Goal: Task Accomplishment & Management: Complete application form

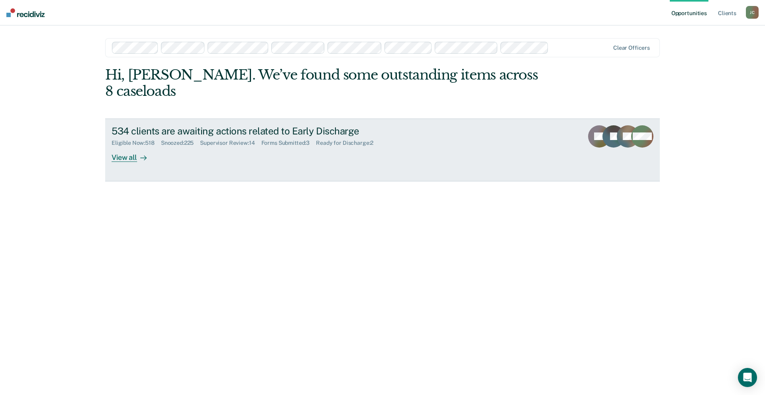
click at [135, 147] on div "View all" at bounding box center [134, 155] width 45 height 16
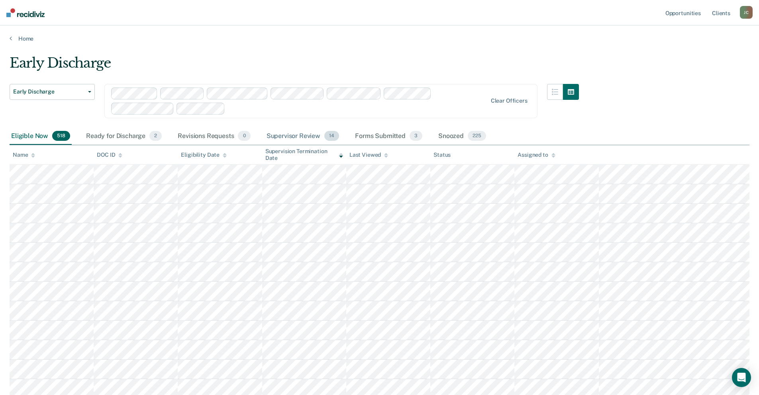
click at [307, 136] on div "Supervisor Review 14" at bounding box center [303, 137] width 76 height 18
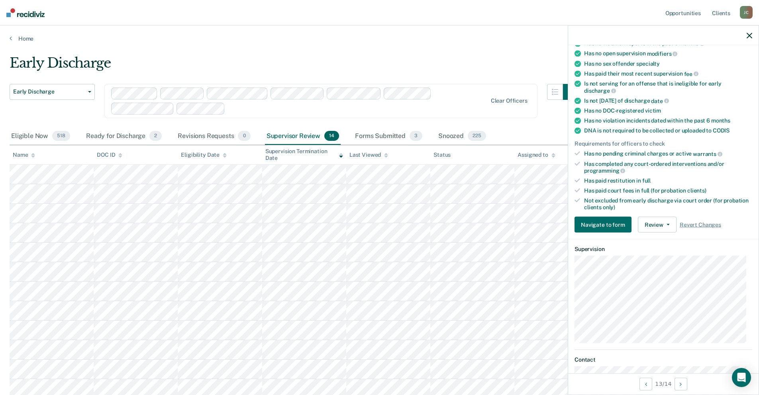
scroll to position [119, 0]
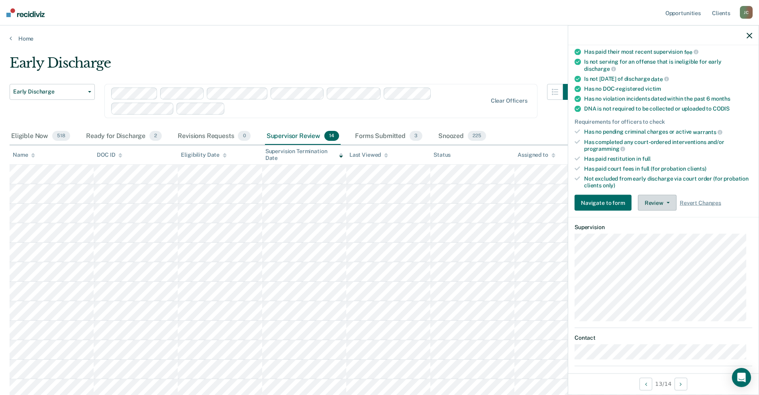
click at [663, 206] on button "Review" at bounding box center [657, 203] width 39 height 16
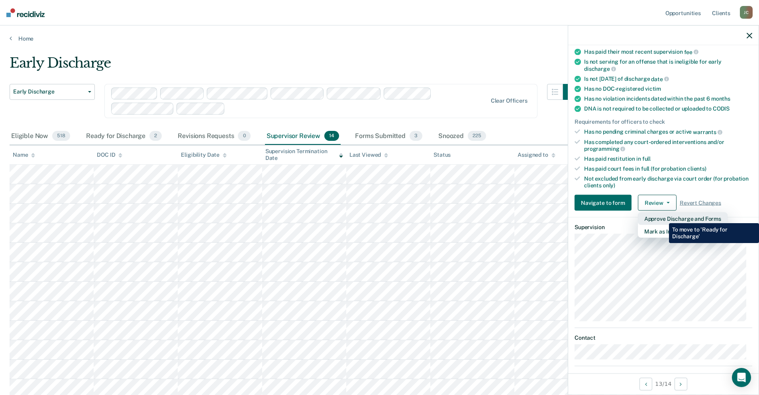
click at [663, 217] on button "Approve Discharge and Forms" at bounding box center [683, 219] width 90 height 13
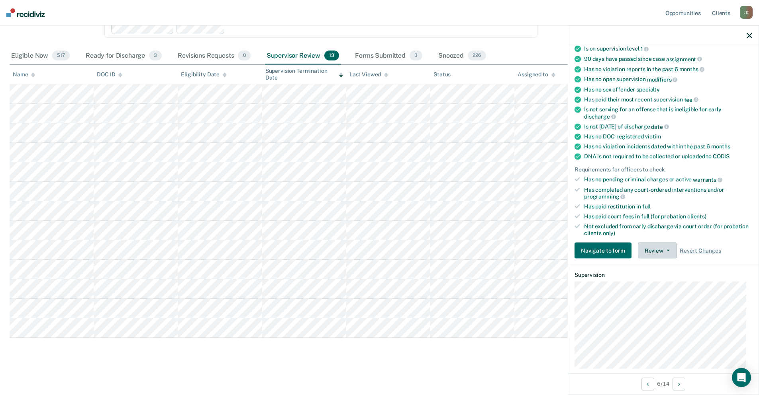
scroll to position [0, 0]
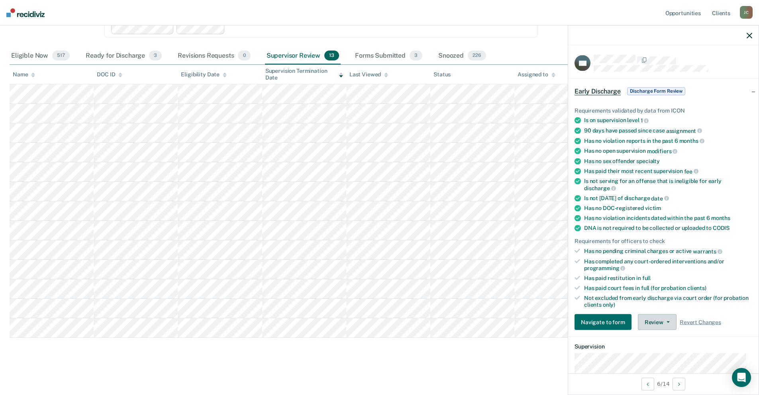
click at [653, 324] on button "Review" at bounding box center [657, 323] width 39 height 16
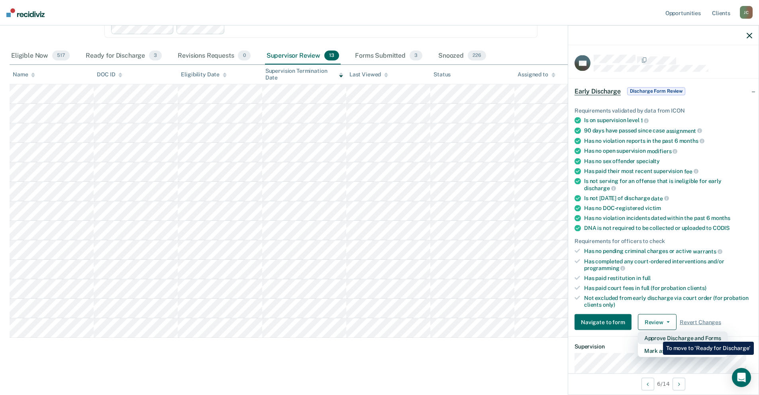
click at [657, 336] on button "Approve Discharge and Forms" at bounding box center [683, 338] width 90 height 13
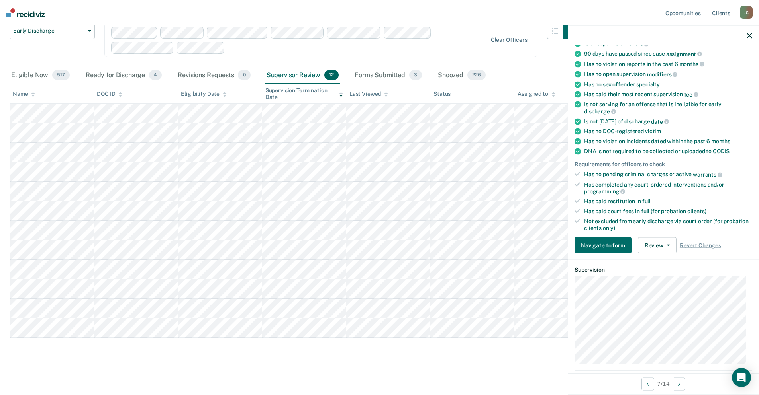
scroll to position [80, 0]
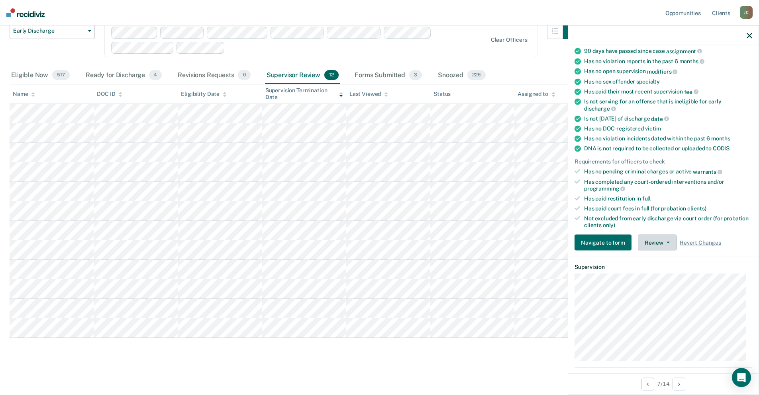
click at [654, 244] on button "Review" at bounding box center [657, 243] width 39 height 16
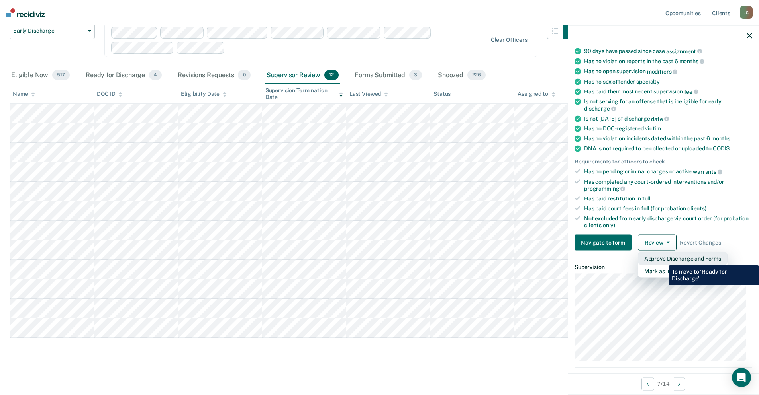
click at [662, 260] on button "Approve Discharge and Forms" at bounding box center [683, 258] width 90 height 13
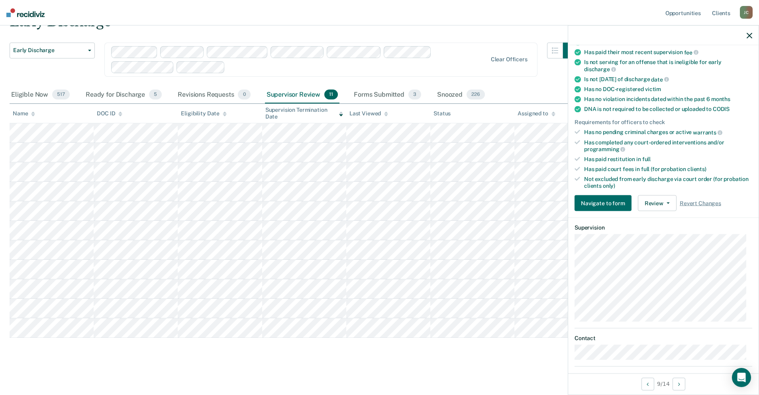
scroll to position [119, 0]
click at [646, 197] on button "Review" at bounding box center [657, 203] width 39 height 16
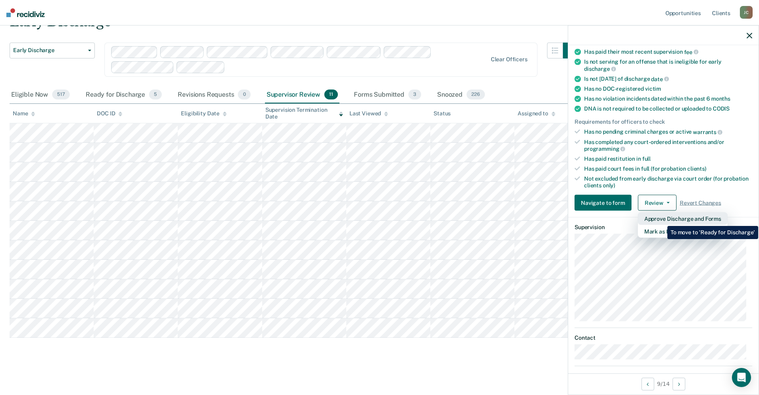
click at [661, 220] on button "Approve Discharge and Forms" at bounding box center [683, 219] width 90 height 13
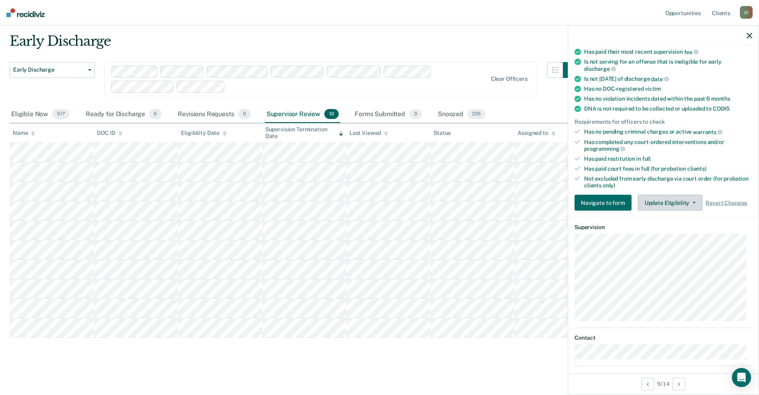
scroll to position [22, 0]
click at [301, 112] on div "Supervisor Review 10" at bounding box center [302, 115] width 75 height 18
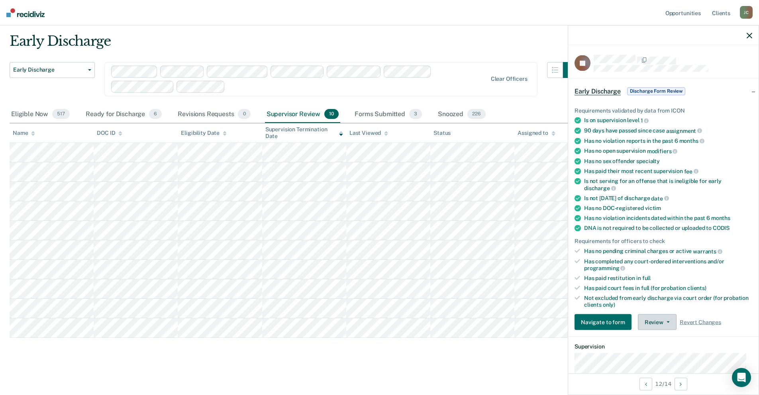
click at [655, 323] on button "Review" at bounding box center [657, 323] width 39 height 16
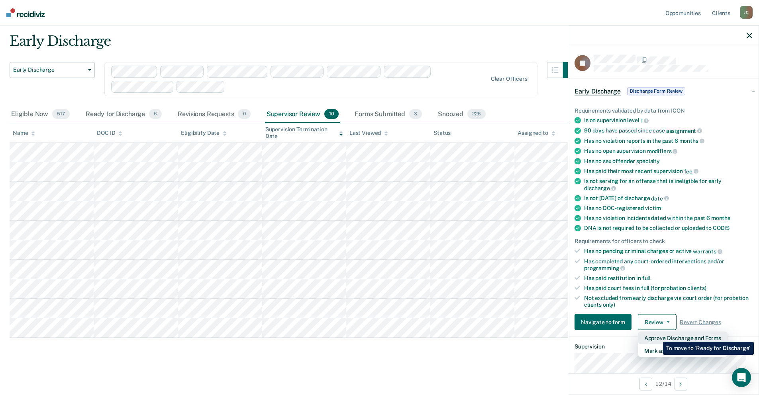
click at [657, 336] on button "Approve Discharge and Forms" at bounding box center [683, 338] width 90 height 13
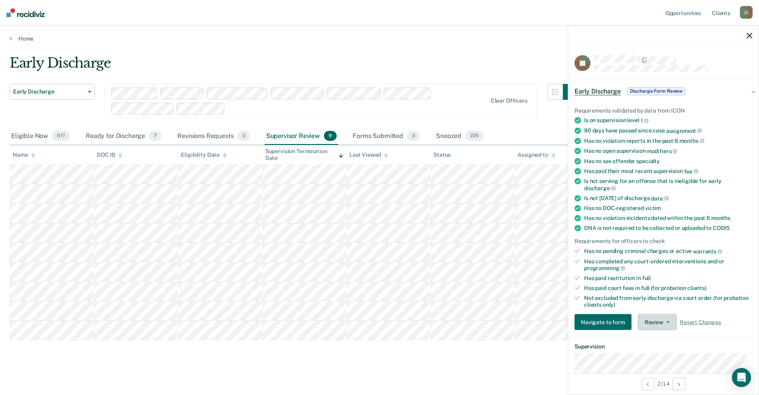
click at [654, 321] on button "Review" at bounding box center [657, 323] width 39 height 16
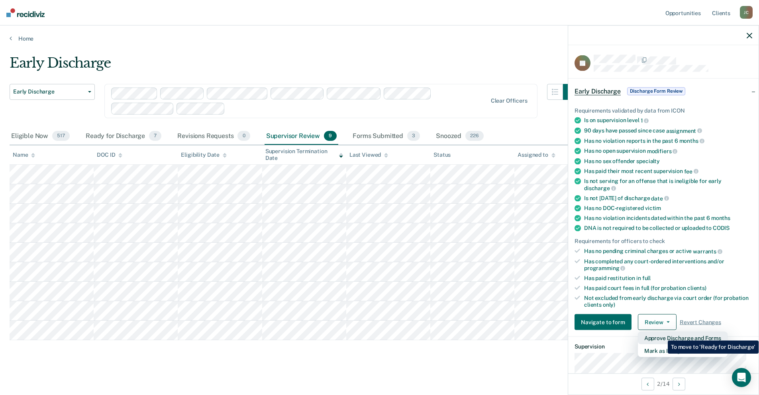
click at [661, 335] on button "Approve Discharge and Forms" at bounding box center [683, 338] width 90 height 13
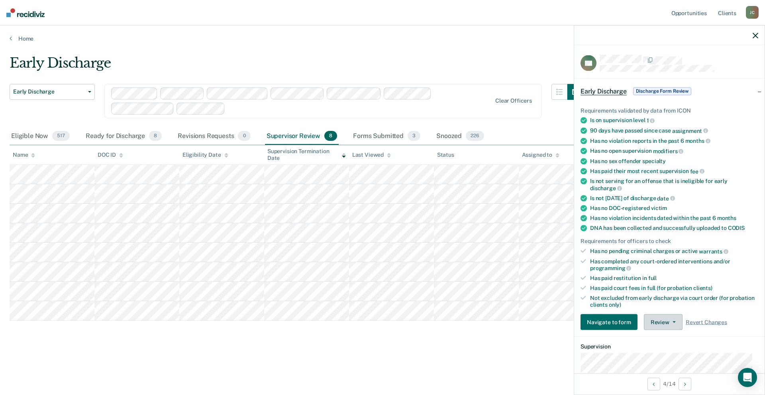
click at [669, 322] on span "button" at bounding box center [672, 323] width 6 height 2
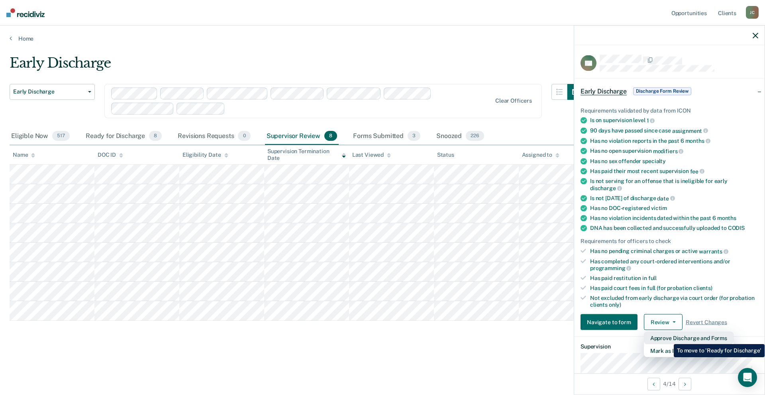
click at [667, 339] on button "Approve Discharge and Forms" at bounding box center [689, 338] width 90 height 13
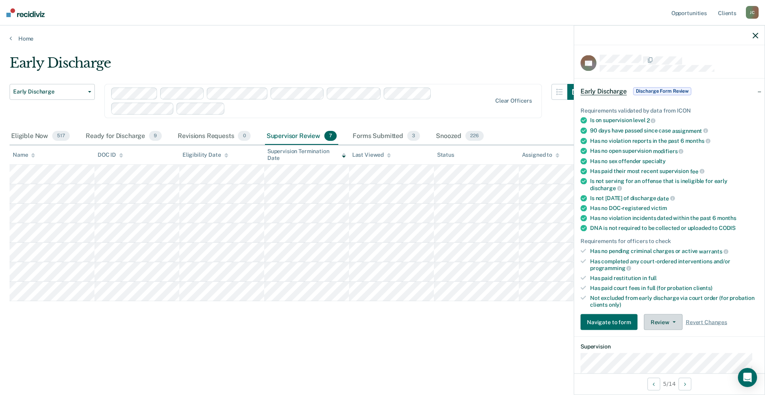
click at [668, 323] on button "Review" at bounding box center [663, 323] width 39 height 16
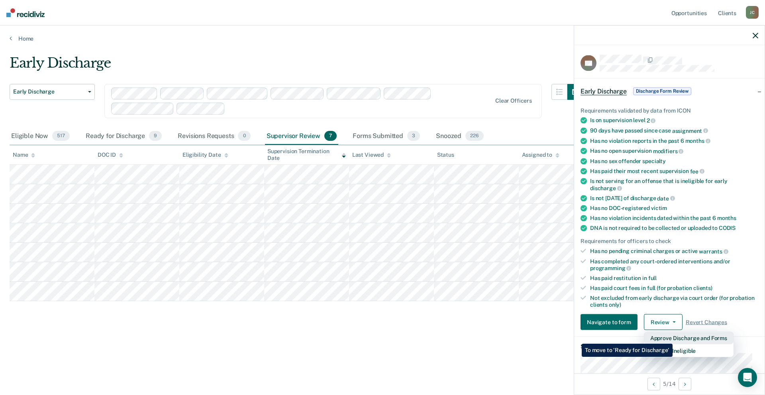
click at [672, 338] on button "Approve Discharge and Forms" at bounding box center [689, 338] width 90 height 13
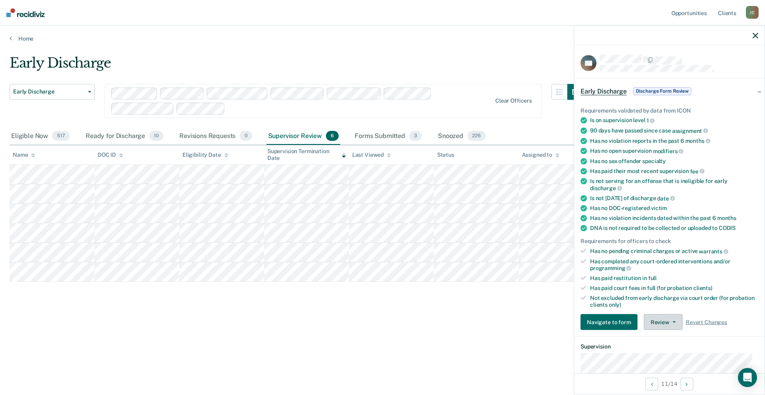
click at [668, 320] on button "Review" at bounding box center [663, 323] width 39 height 16
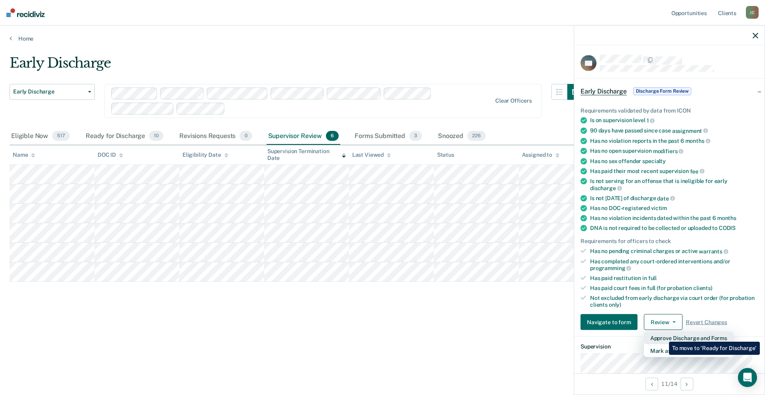
click at [663, 336] on button "Approve Discharge and Forms" at bounding box center [689, 338] width 90 height 13
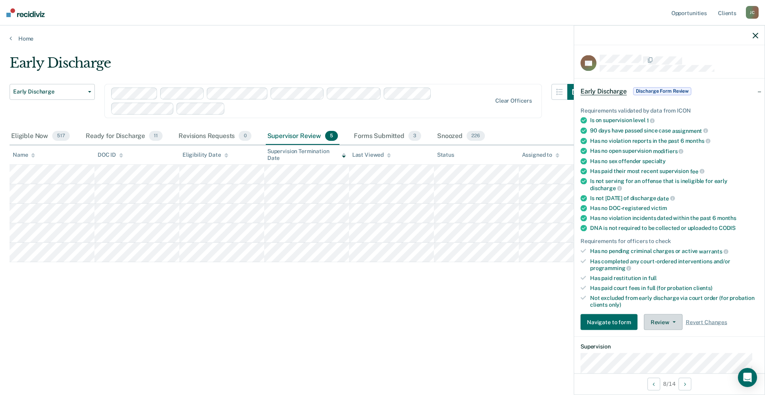
click at [661, 321] on button "Review" at bounding box center [663, 323] width 39 height 16
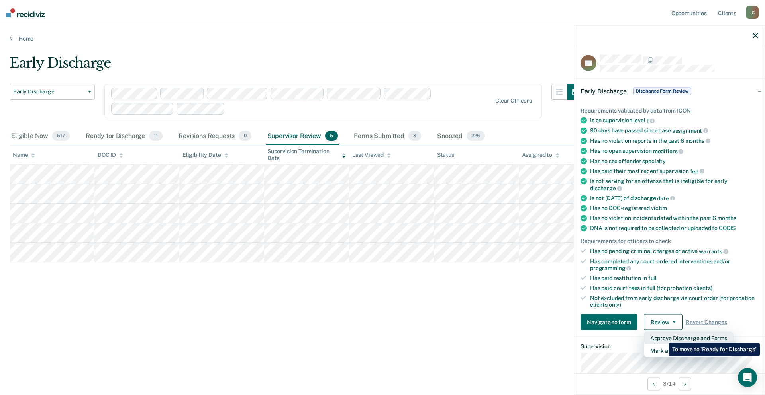
click at [663, 337] on button "Approve Discharge and Forms" at bounding box center [689, 338] width 90 height 13
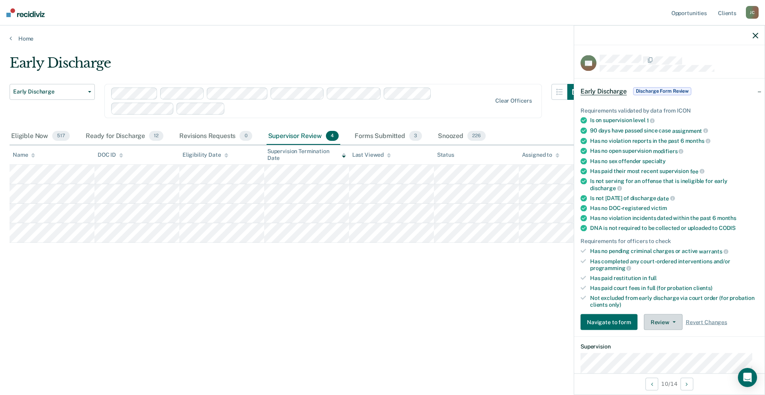
click at [662, 327] on button "Review" at bounding box center [663, 323] width 39 height 16
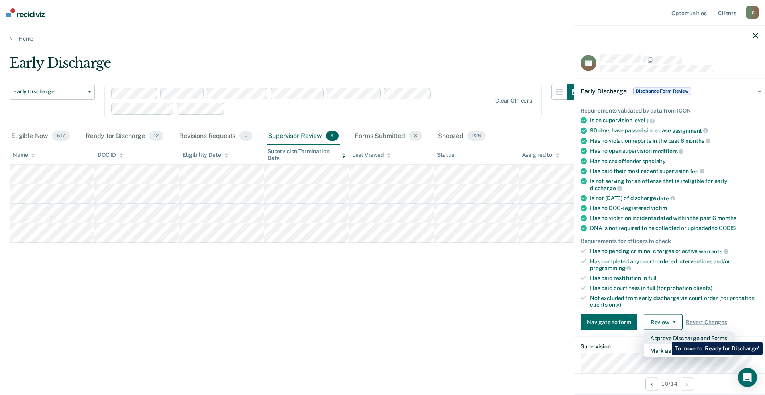
click at [665, 337] on button "Approve Discharge and Forms" at bounding box center [689, 338] width 90 height 13
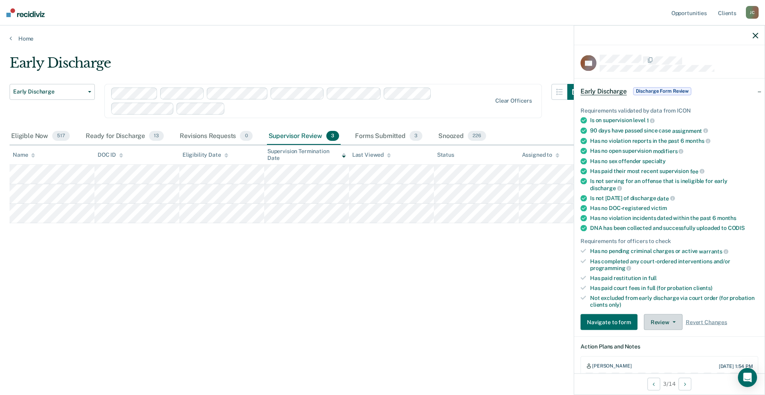
click at [662, 323] on button "Review" at bounding box center [663, 323] width 39 height 16
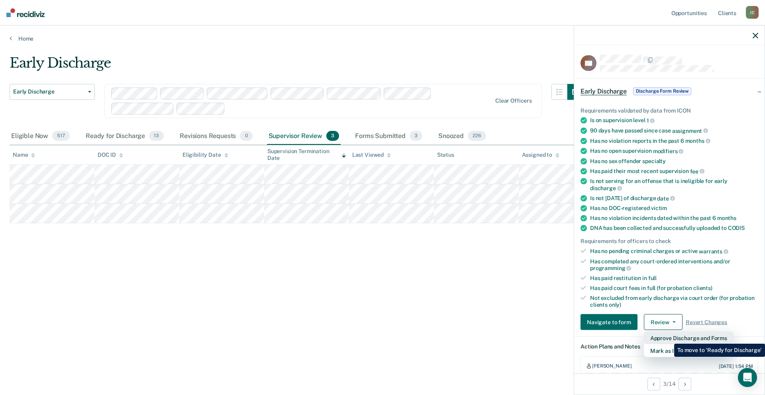
click at [668, 338] on button "Approve Discharge and Forms" at bounding box center [689, 338] width 90 height 13
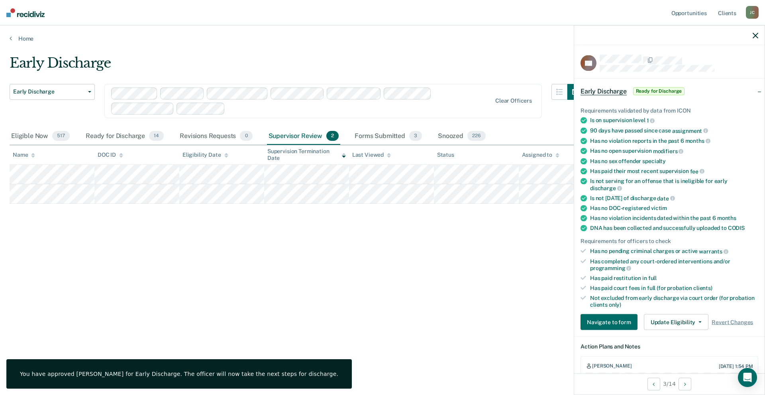
click at [333, 288] on div "Early Discharge Early Discharge Early Discharge Clear officers Eligible Now 517…" at bounding box center [383, 195] width 746 height 281
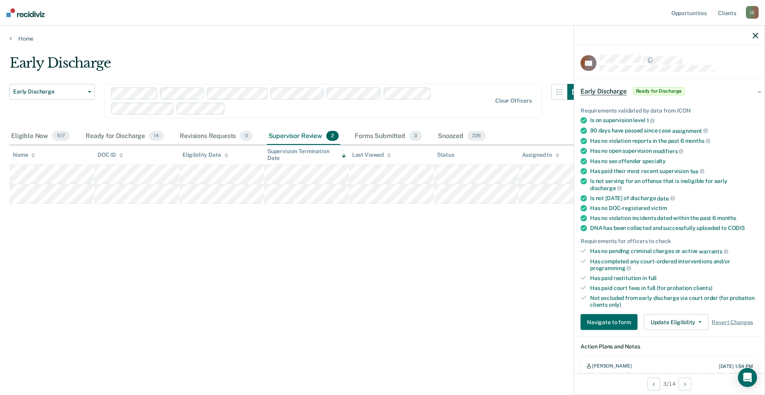
click at [755, 35] on icon "button" at bounding box center [755, 36] width 6 height 6
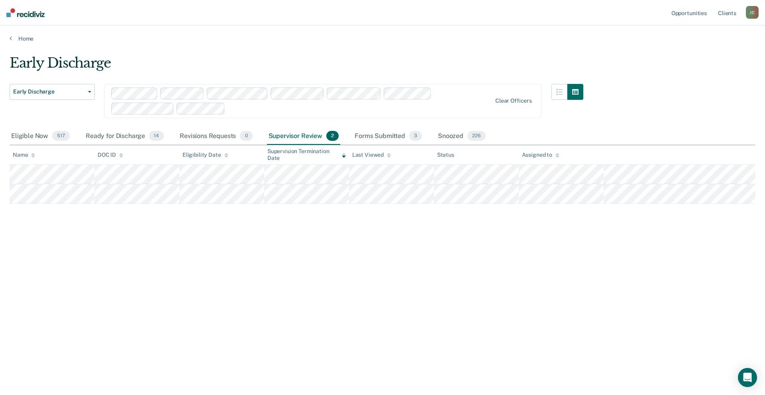
click at [297, 133] on div "Supervisor Review 2" at bounding box center [304, 137] width 74 height 18
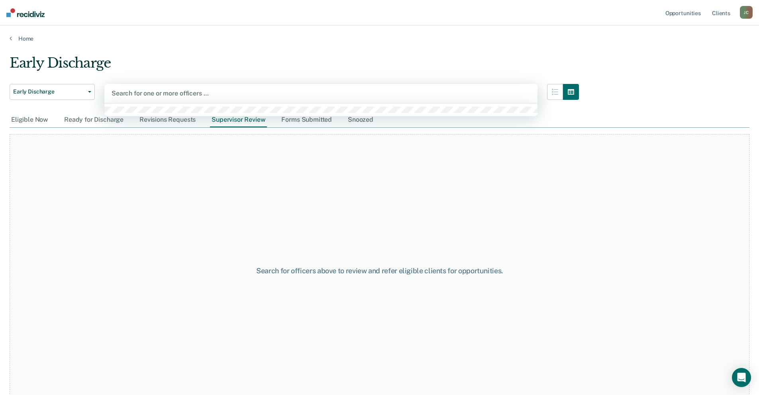
click at [164, 97] on div at bounding box center [321, 93] width 419 height 9
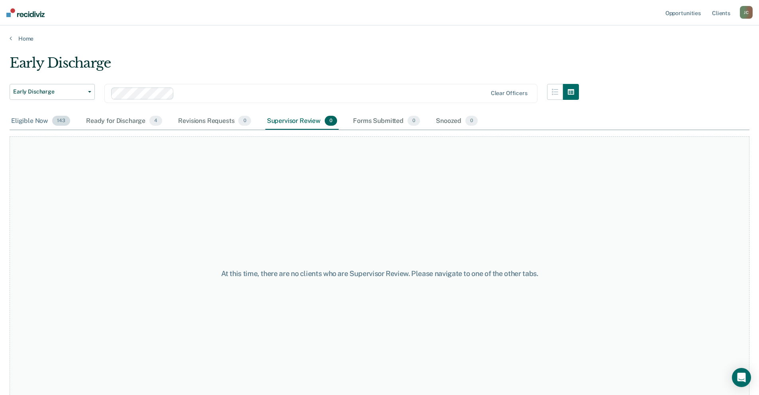
click at [39, 119] on div "Eligible Now 143" at bounding box center [41, 122] width 62 height 18
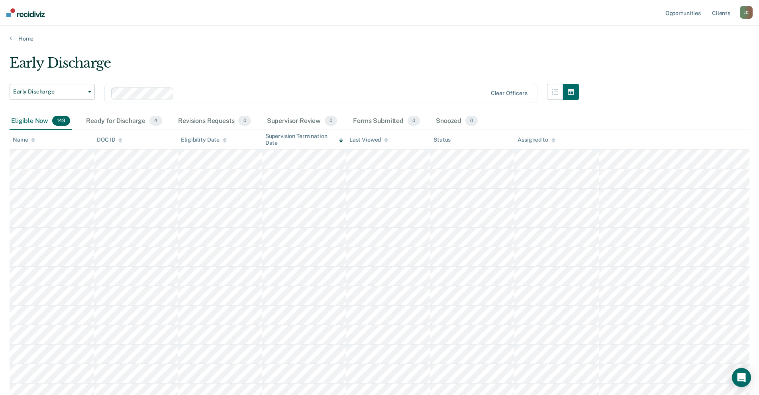
click at [34, 142] on icon at bounding box center [33, 142] width 4 height 2
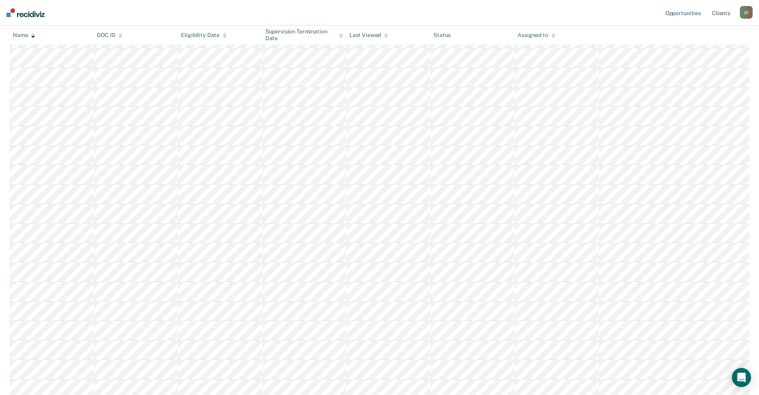
scroll to position [426, 0]
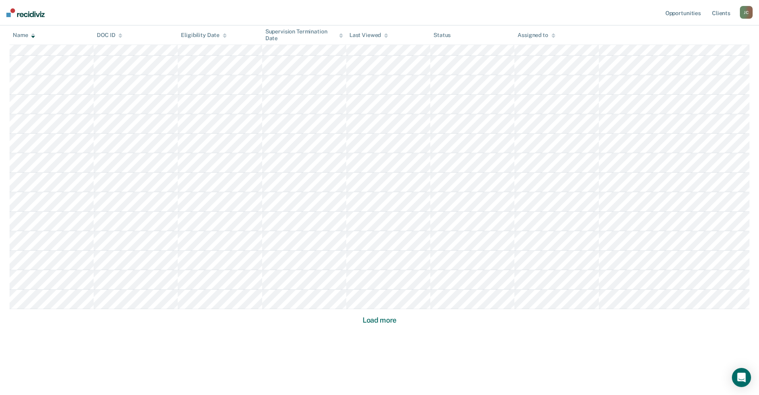
click at [376, 323] on button "Load more" at bounding box center [379, 321] width 39 height 10
click at [370, 322] on button "Load more" at bounding box center [379, 321] width 39 height 10
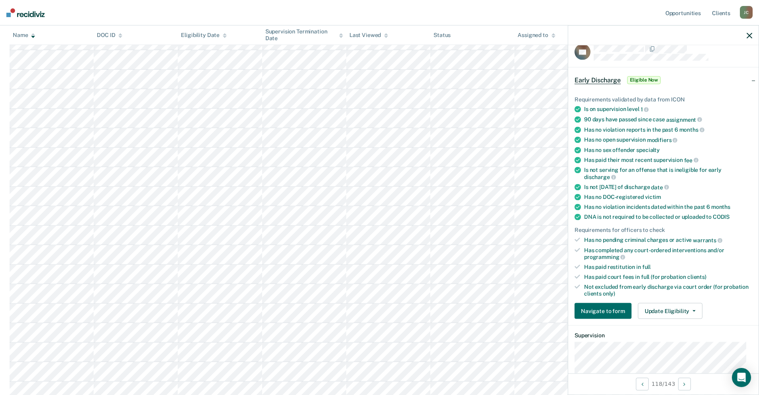
scroll to position [0, 0]
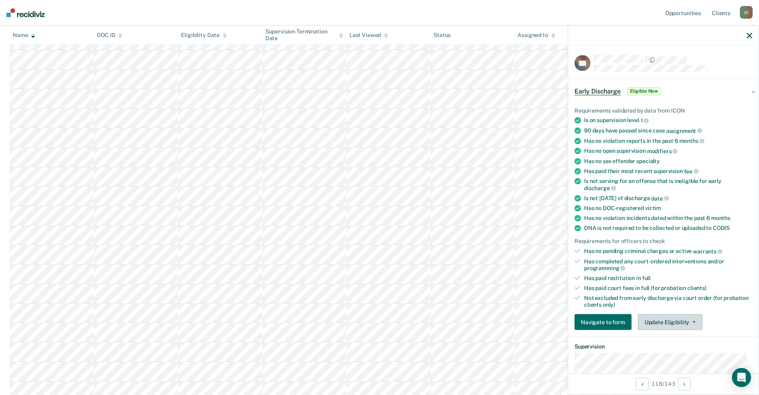
click at [658, 322] on button "Update Eligibility" at bounding box center [670, 323] width 65 height 16
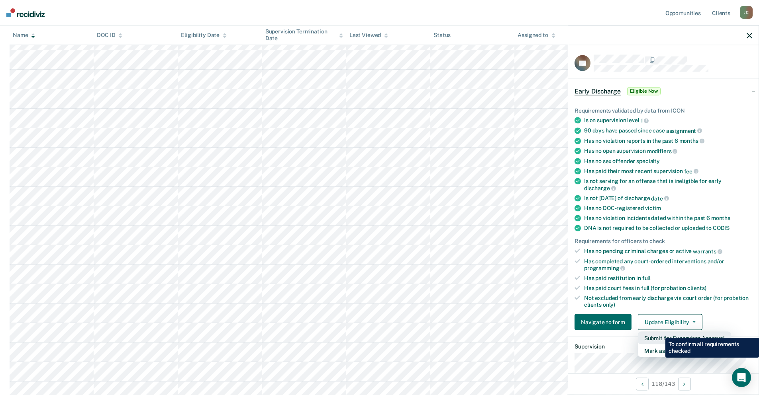
click at [659, 332] on button "Submit for Supervisor Approval" at bounding box center [684, 338] width 93 height 13
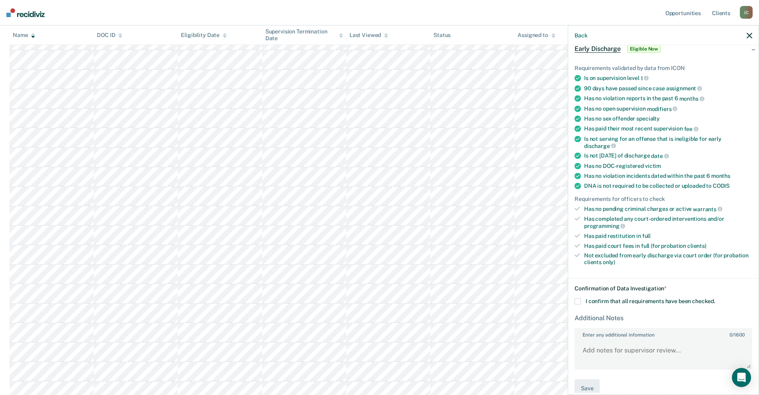
scroll to position [55, 0]
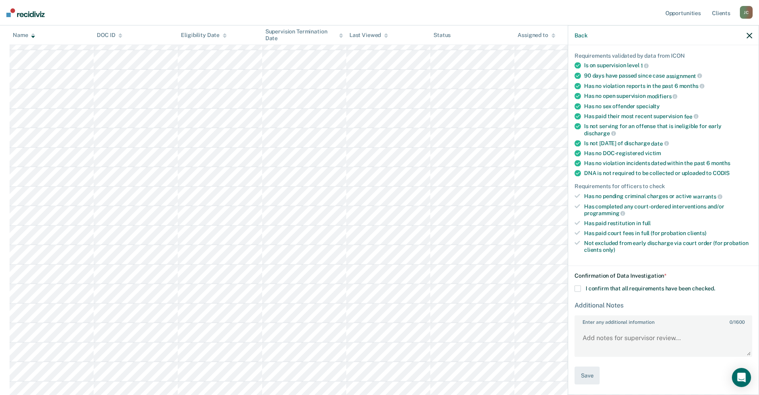
click at [578, 289] on span at bounding box center [577, 289] width 6 height 6
click at [715, 286] on input "I confirm that all requirements have been checked." at bounding box center [715, 286] width 0 height 0
click at [591, 379] on button "Save" at bounding box center [586, 376] width 25 height 18
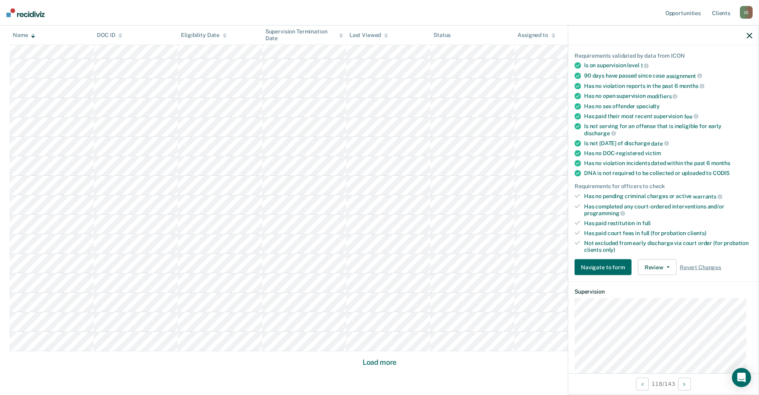
scroll to position [1597, 0]
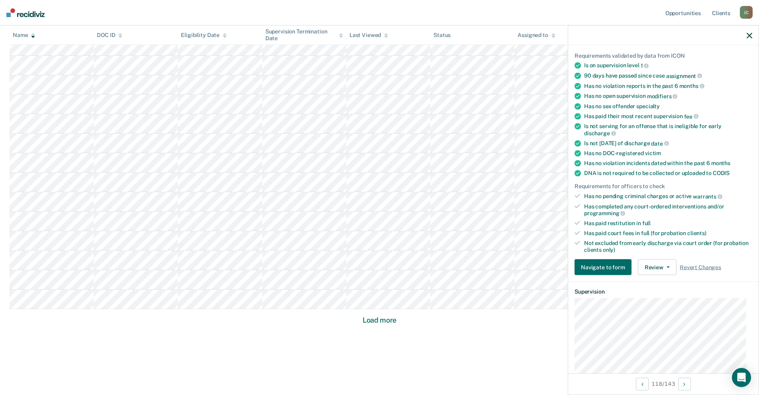
click at [378, 321] on button "Load more" at bounding box center [379, 321] width 39 height 10
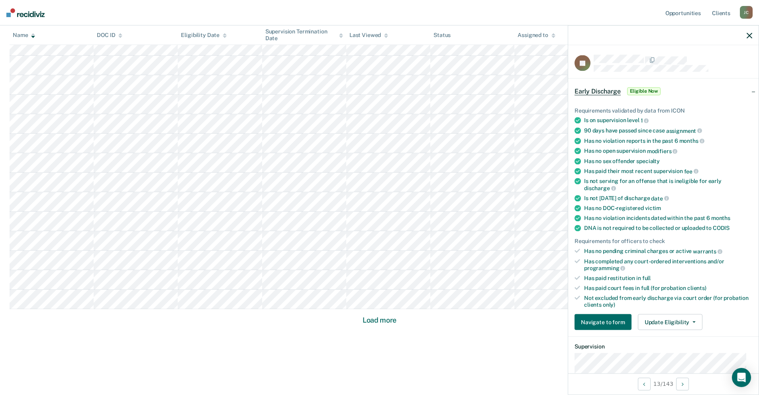
scroll to position [157, 0]
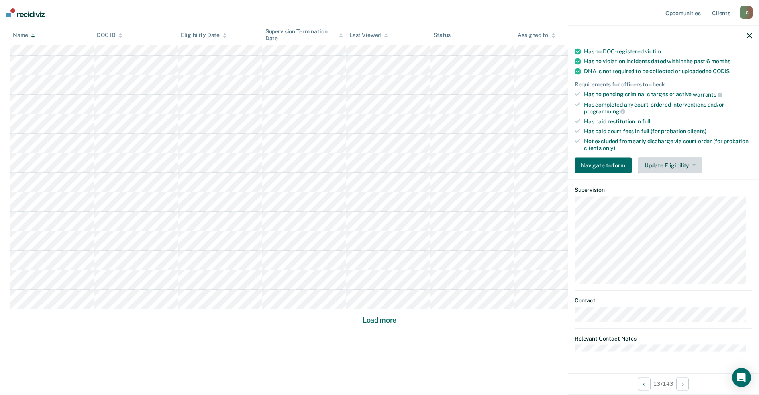
click at [654, 169] on button "Update Eligibility" at bounding box center [670, 166] width 65 height 16
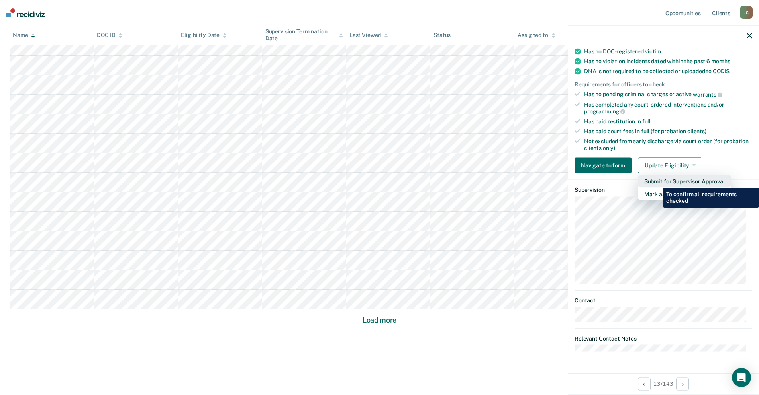
click at [657, 182] on button "Submit for Supervisor Approval" at bounding box center [684, 181] width 93 height 13
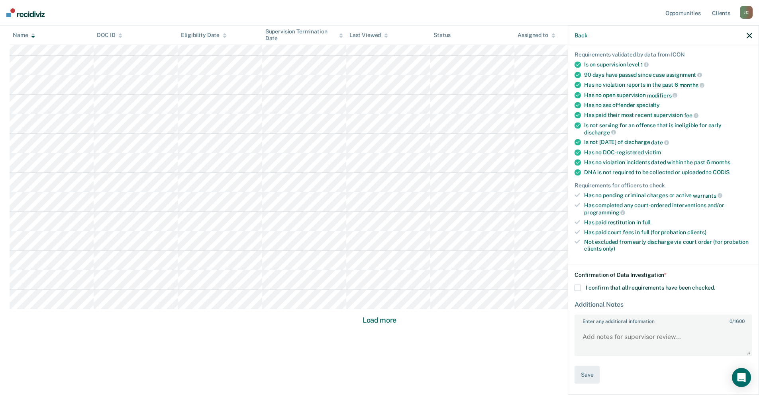
scroll to position [55, 0]
click at [575, 289] on span at bounding box center [577, 288] width 6 height 6
click at [715, 285] on input "I confirm that all requirements have been checked." at bounding box center [715, 285] width 0 height 0
click at [591, 376] on button "Save" at bounding box center [586, 376] width 25 height 18
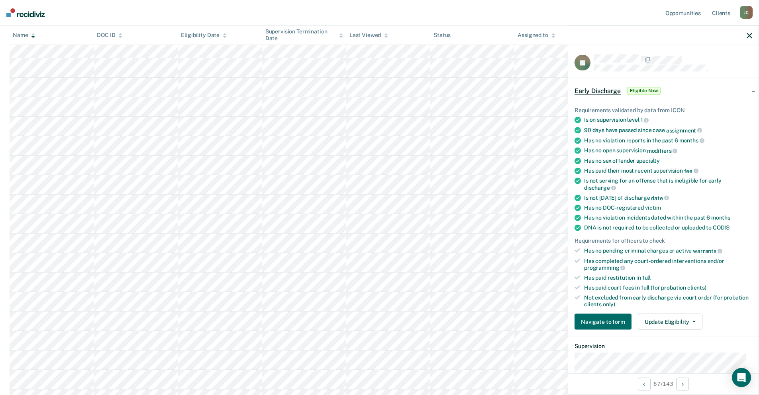
scroll to position [0, 0]
click at [678, 320] on button "Update Eligibility" at bounding box center [670, 323] width 65 height 16
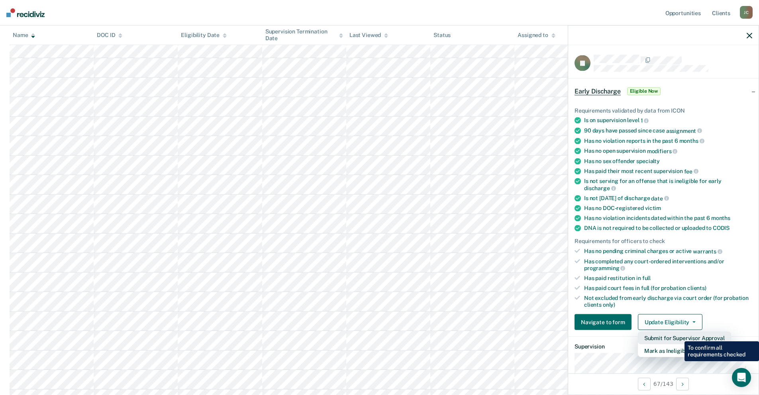
click at [678, 336] on button "Submit for Supervisor Approval" at bounding box center [684, 338] width 93 height 13
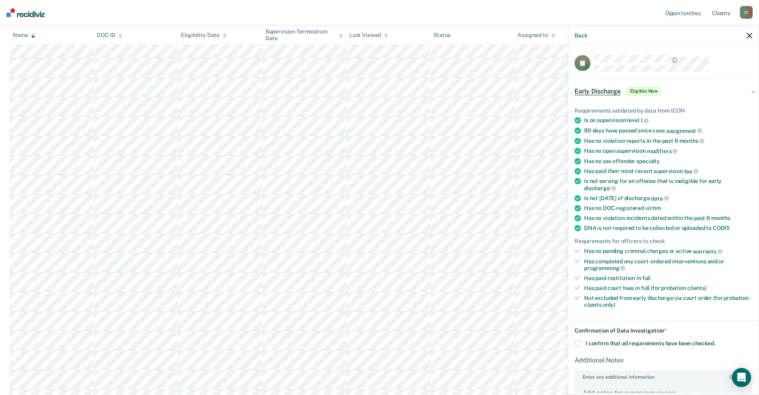
click at [575, 344] on span at bounding box center [577, 344] width 6 height 6
click at [715, 341] on input "I confirm that all requirements have been checked." at bounding box center [715, 341] width 0 height 0
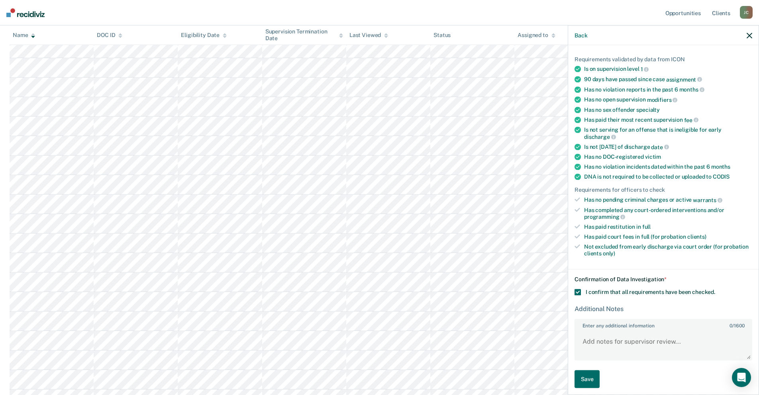
scroll to position [55, 0]
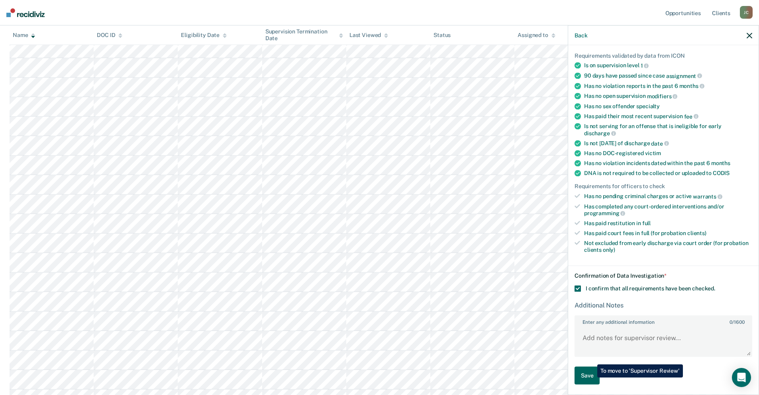
click at [591, 377] on button "Save" at bounding box center [586, 376] width 25 height 18
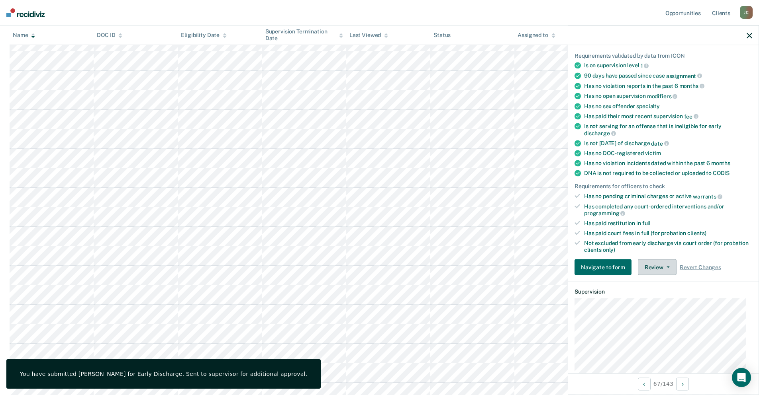
scroll to position [373, 0]
click at [750, 35] on icon "button" at bounding box center [749, 36] width 6 height 6
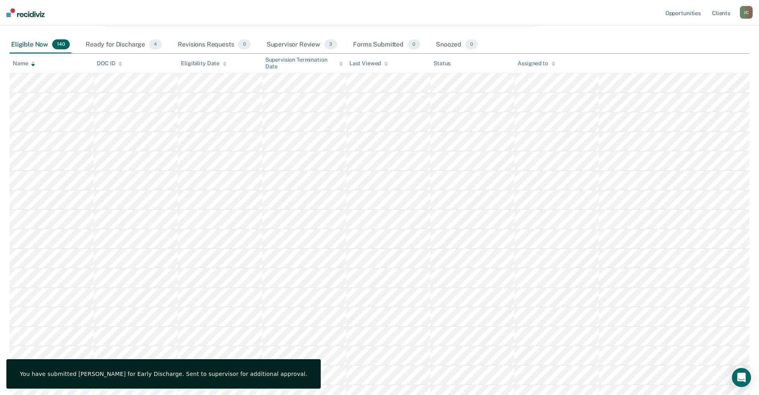
scroll to position [0, 0]
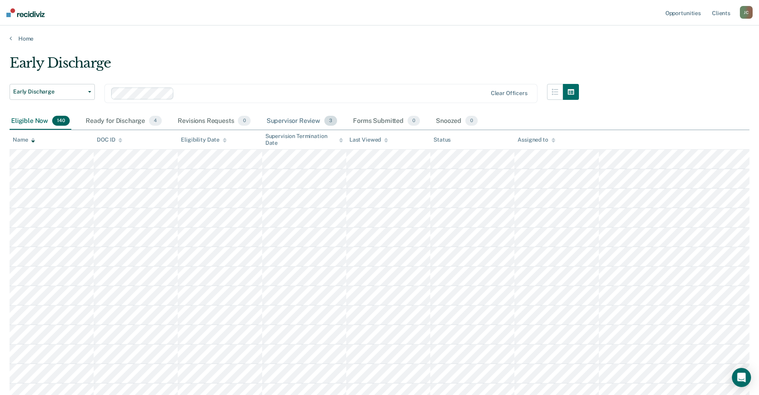
click at [285, 118] on div "Supervisor Review 3" at bounding box center [302, 122] width 74 height 18
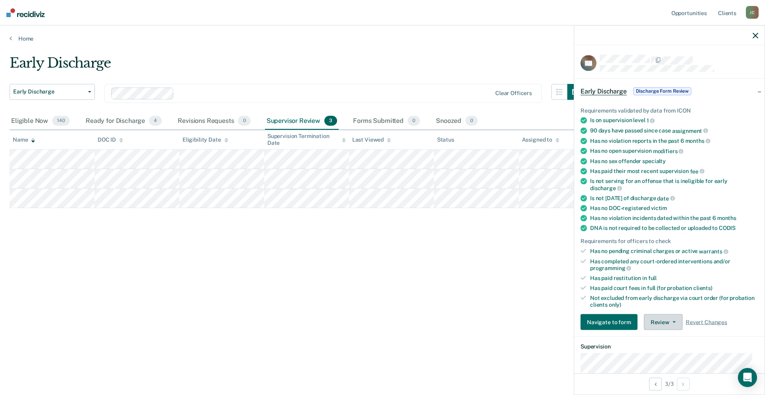
click at [662, 322] on button "Review" at bounding box center [663, 323] width 39 height 16
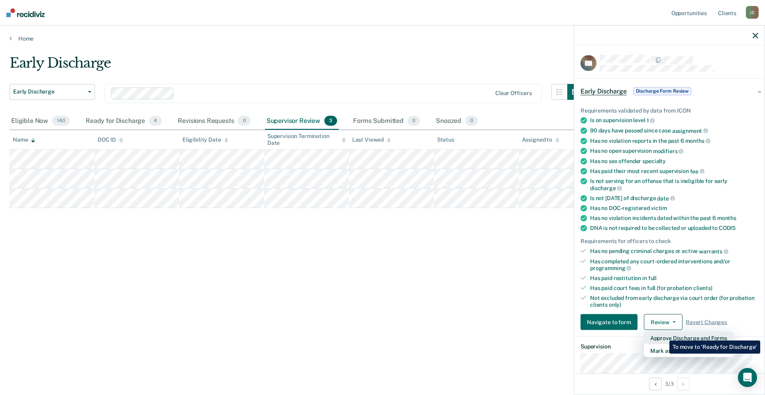
click at [663, 335] on button "Approve Discharge and Forms" at bounding box center [689, 338] width 90 height 13
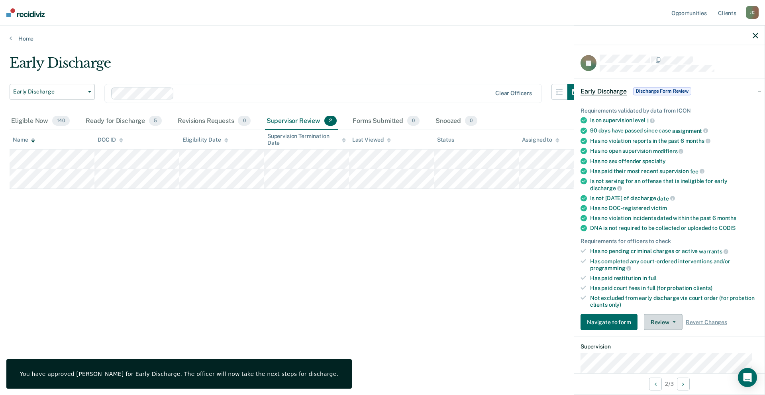
click at [661, 324] on button "Review" at bounding box center [663, 323] width 39 height 16
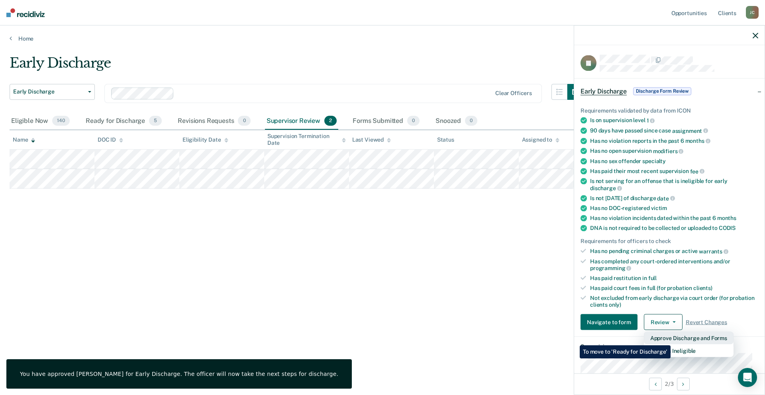
click at [670, 340] on button "Approve Discharge and Forms" at bounding box center [689, 338] width 90 height 13
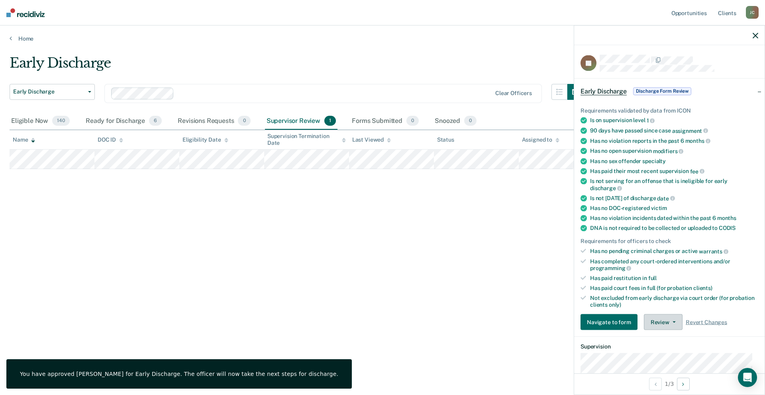
click at [657, 323] on button "Review" at bounding box center [663, 323] width 39 height 16
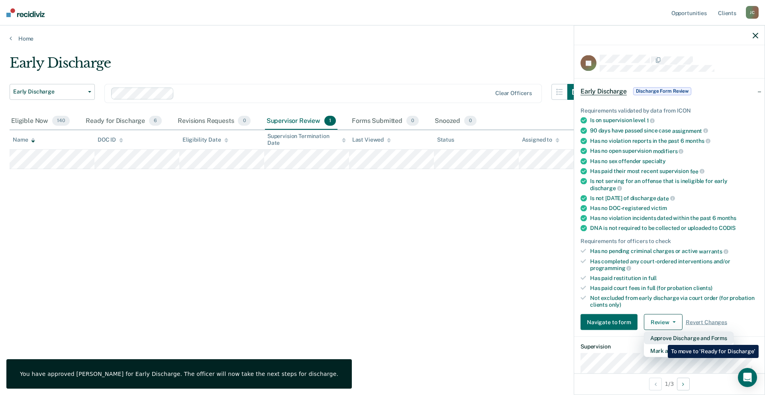
click at [661, 339] on button "Approve Discharge and Forms" at bounding box center [689, 338] width 90 height 13
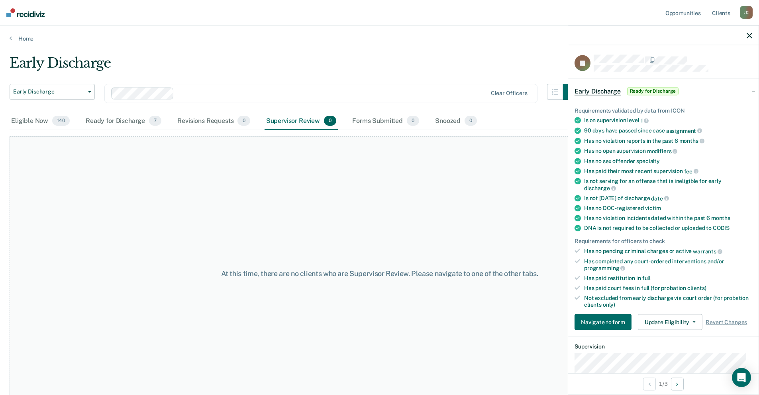
click at [196, 94] on div at bounding box center [331, 93] width 309 height 9
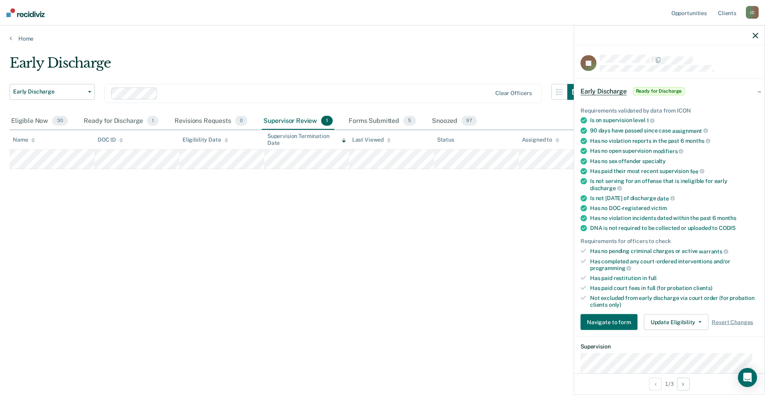
click at [286, 122] on div "Supervisor Review 1" at bounding box center [298, 122] width 73 height 18
click at [657, 326] on button "Review" at bounding box center [663, 323] width 39 height 16
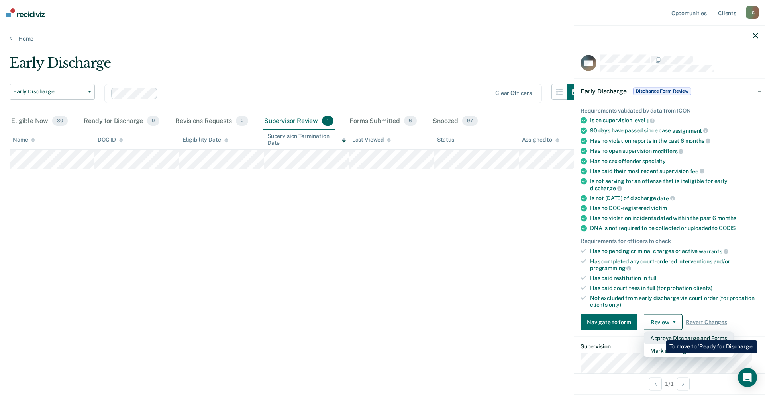
click at [660, 335] on button "Approve Discharge and Forms" at bounding box center [689, 338] width 90 height 13
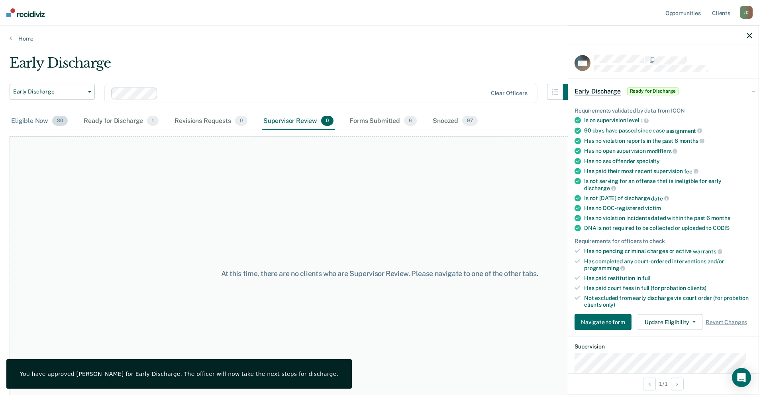
click at [26, 118] on div "Eligible Now 30" at bounding box center [40, 122] width 60 height 18
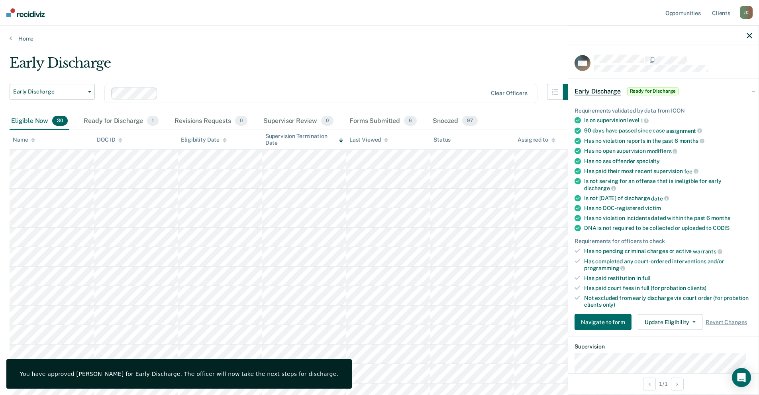
click at [751, 35] on icon "button" at bounding box center [749, 36] width 6 height 6
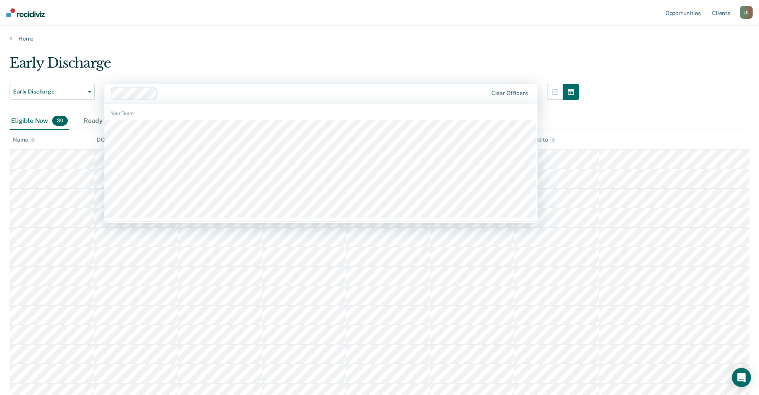
click at [218, 94] on div at bounding box center [323, 93] width 327 height 9
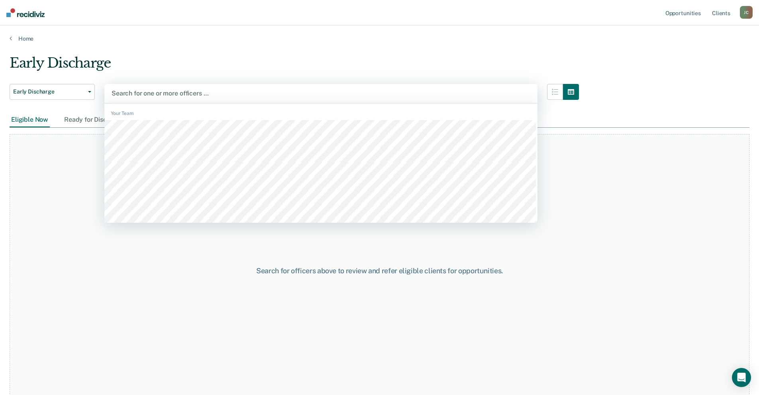
click at [132, 93] on div at bounding box center [321, 93] width 419 height 9
click at [132, 94] on div at bounding box center [321, 93] width 419 height 9
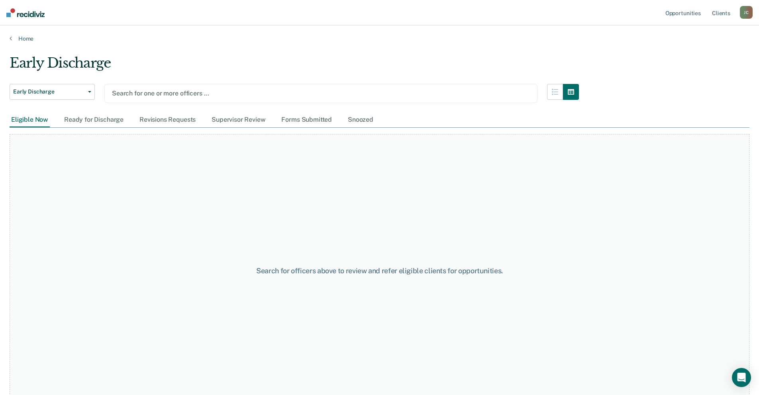
click at [157, 93] on div at bounding box center [321, 93] width 418 height 9
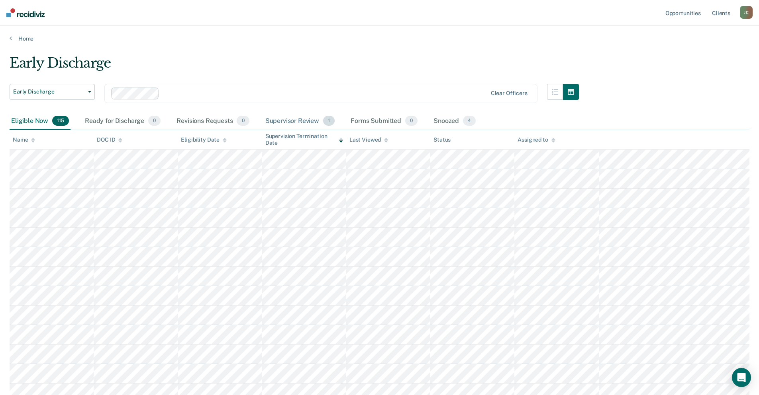
click at [303, 120] on div "Supervisor Review 1" at bounding box center [300, 122] width 73 height 18
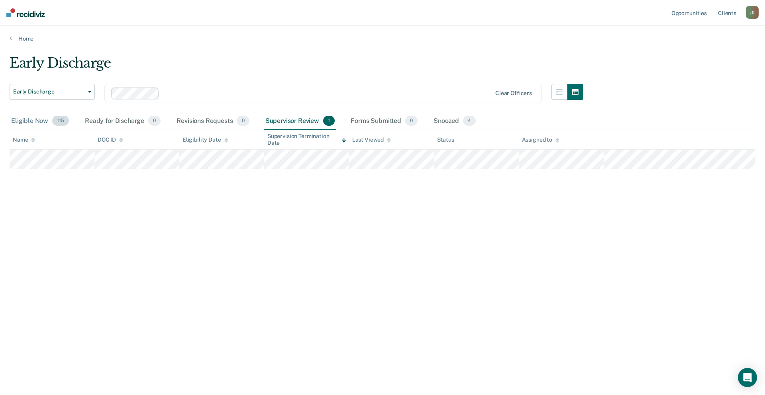
click at [24, 122] on div "Eligible Now 115" at bounding box center [40, 122] width 61 height 18
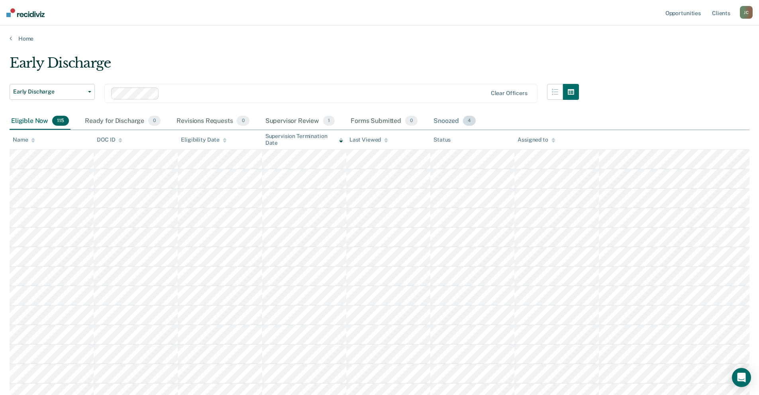
click at [449, 121] on div "Snoozed 4" at bounding box center [454, 122] width 45 height 18
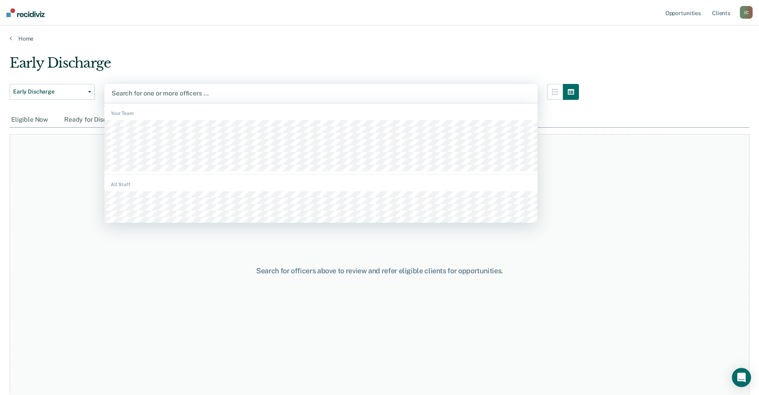
click at [152, 94] on div at bounding box center [321, 93] width 419 height 9
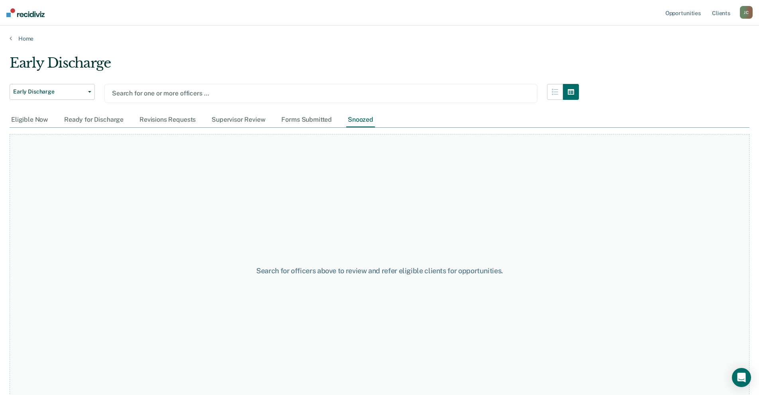
click at [167, 94] on div at bounding box center [321, 93] width 418 height 9
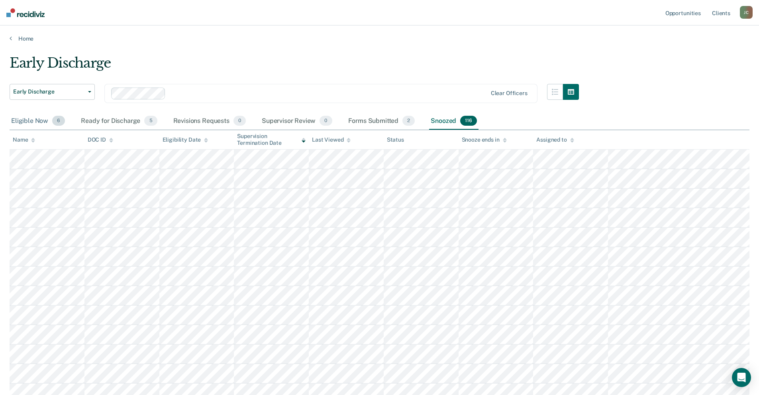
click at [33, 122] on div "Eligible Now 6" at bounding box center [38, 122] width 57 height 18
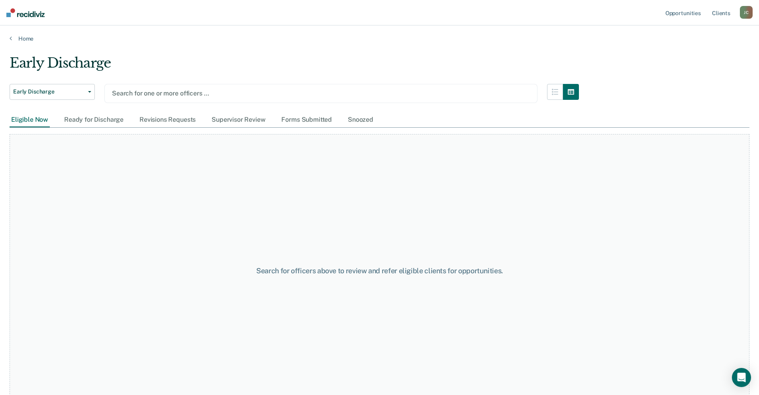
click at [155, 95] on div at bounding box center [321, 93] width 418 height 9
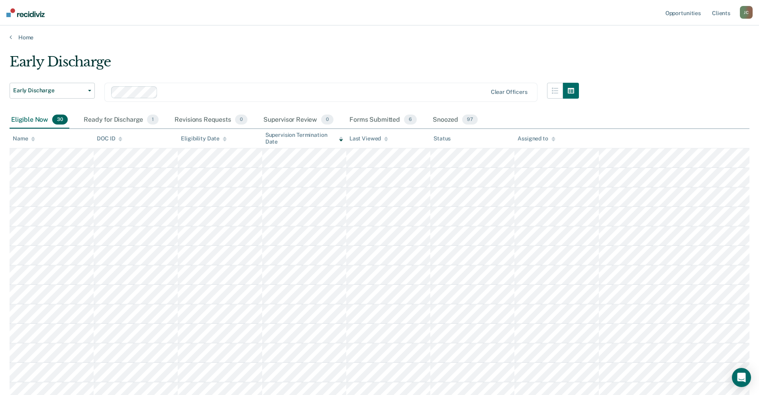
scroll to position [0, 0]
